Goal: Answer question/provide support

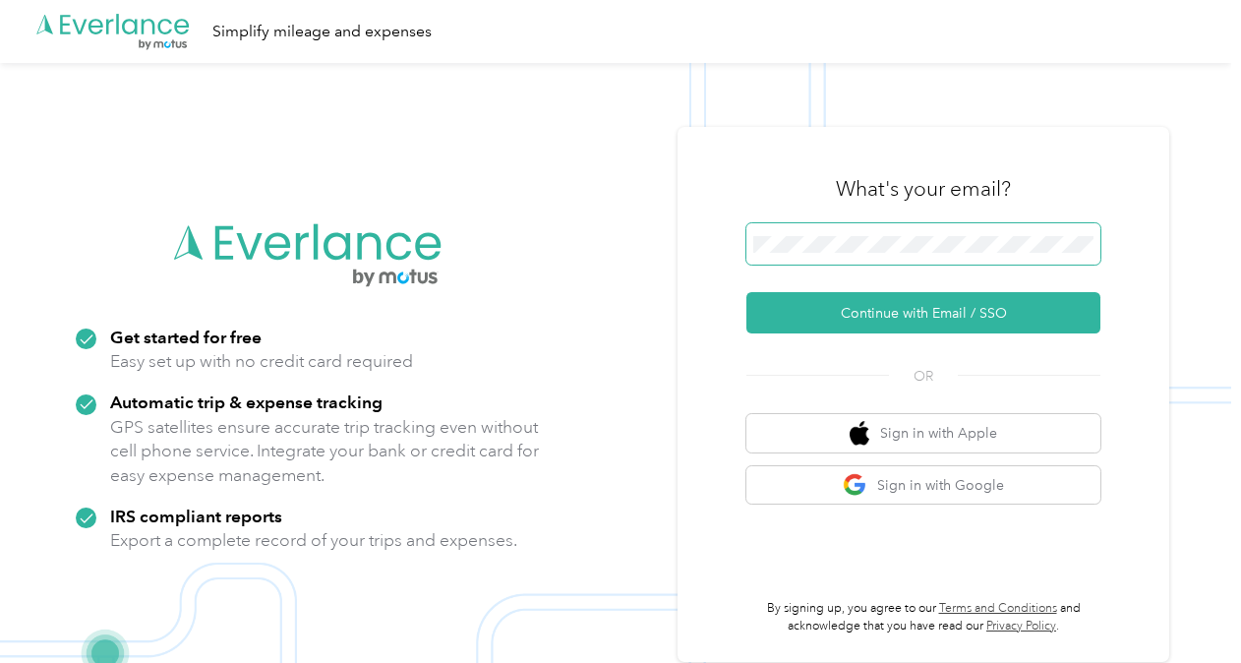
click at [820, 234] on span at bounding box center [923, 243] width 354 height 41
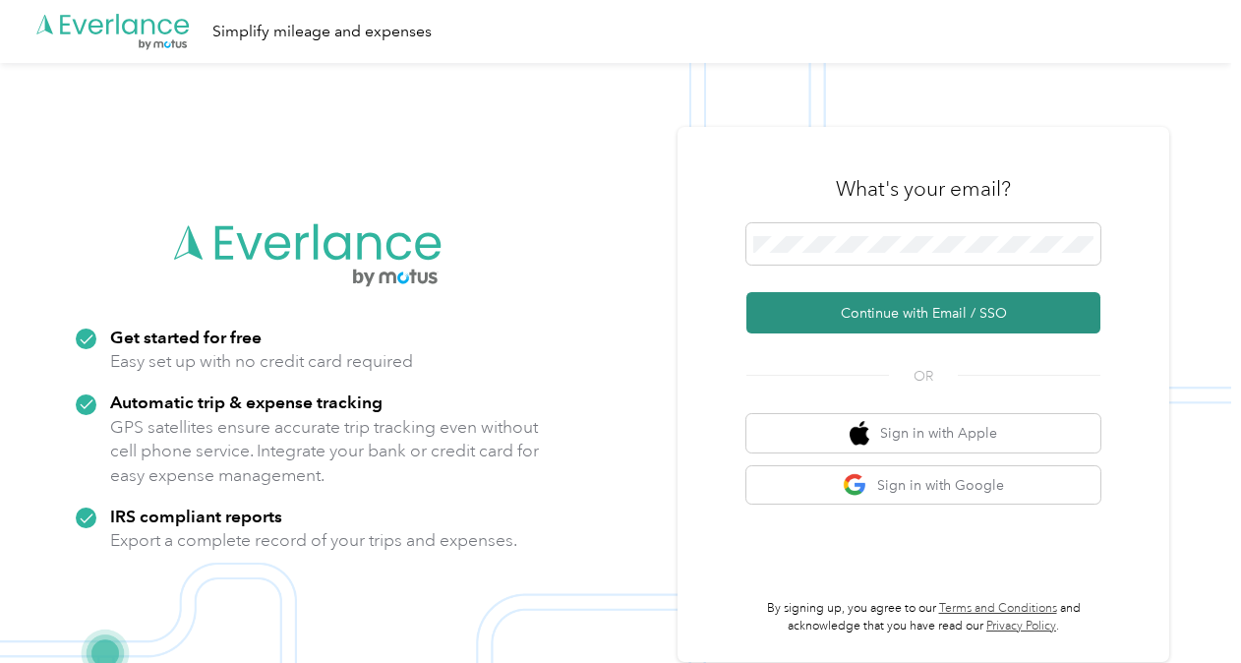
click at [853, 324] on button "Continue with Email / SSO" at bounding box center [923, 312] width 354 height 41
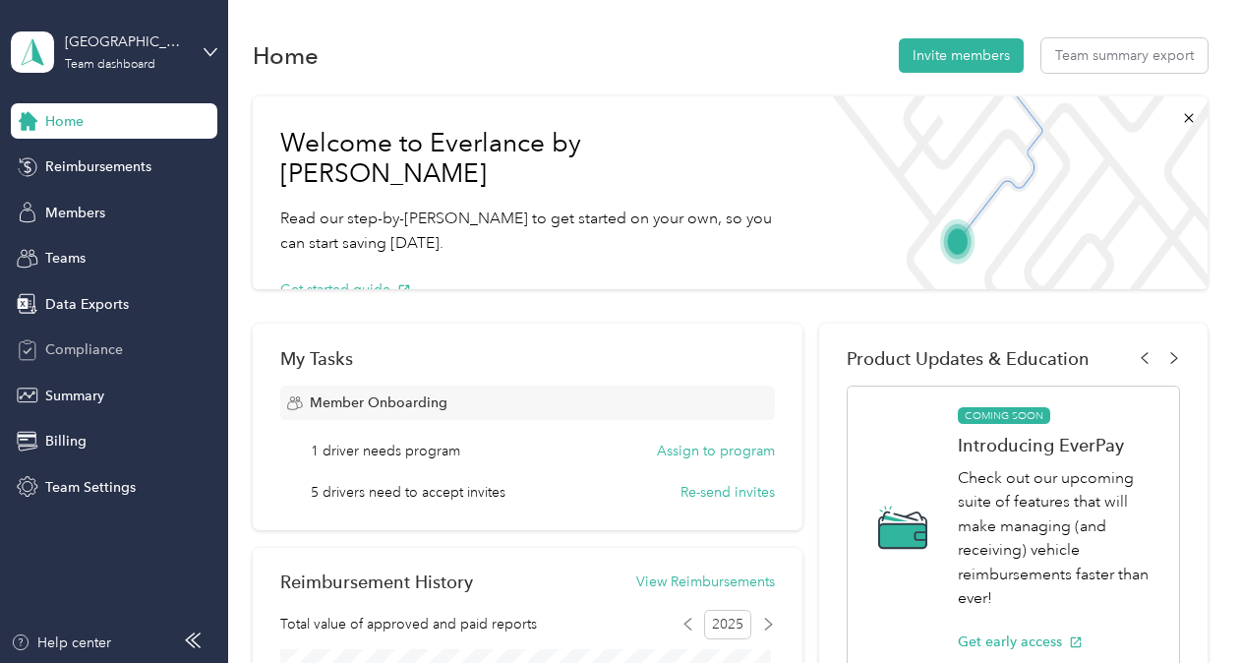
click at [98, 360] on div "Compliance" at bounding box center [114, 349] width 206 height 35
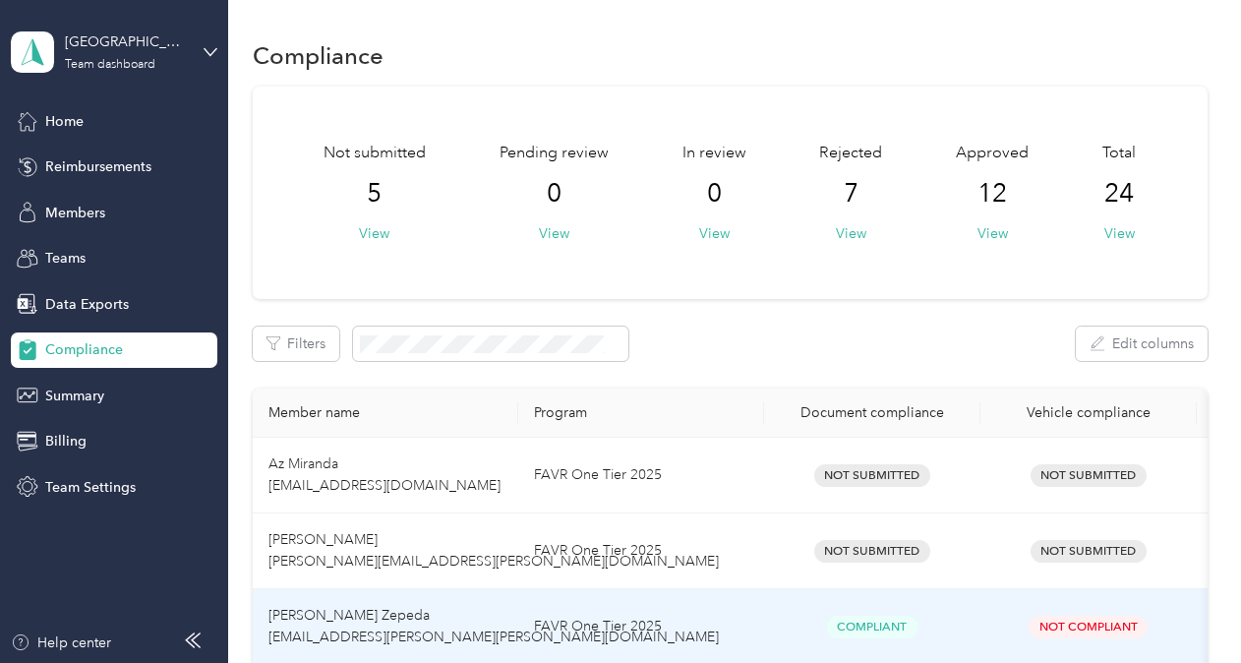
click at [741, 633] on td "FAVR One Tier 2025" at bounding box center [641, 627] width 246 height 76
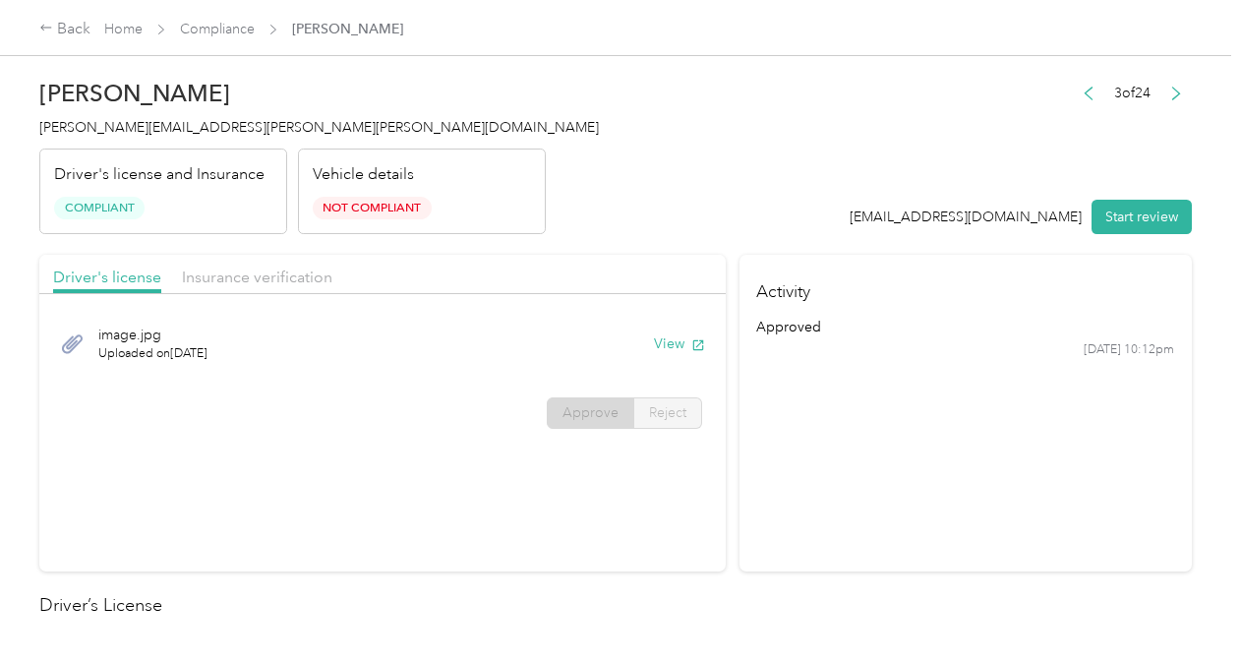
click at [10, 477] on div "[PERSON_NAME] Zepeda [EMAIL_ADDRESS][PERSON_NAME][PERSON_NAME][DOMAIN_NAME] Dri…" at bounding box center [615, 314] width 1231 height 628
click at [17, 375] on div "[PERSON_NAME] Zepeda [EMAIL_ADDRESS][PERSON_NAME][PERSON_NAME][DOMAIN_NAME] Dri…" at bounding box center [615, 314] width 1231 height 628
